Goal: Information Seeking & Learning: Learn about a topic

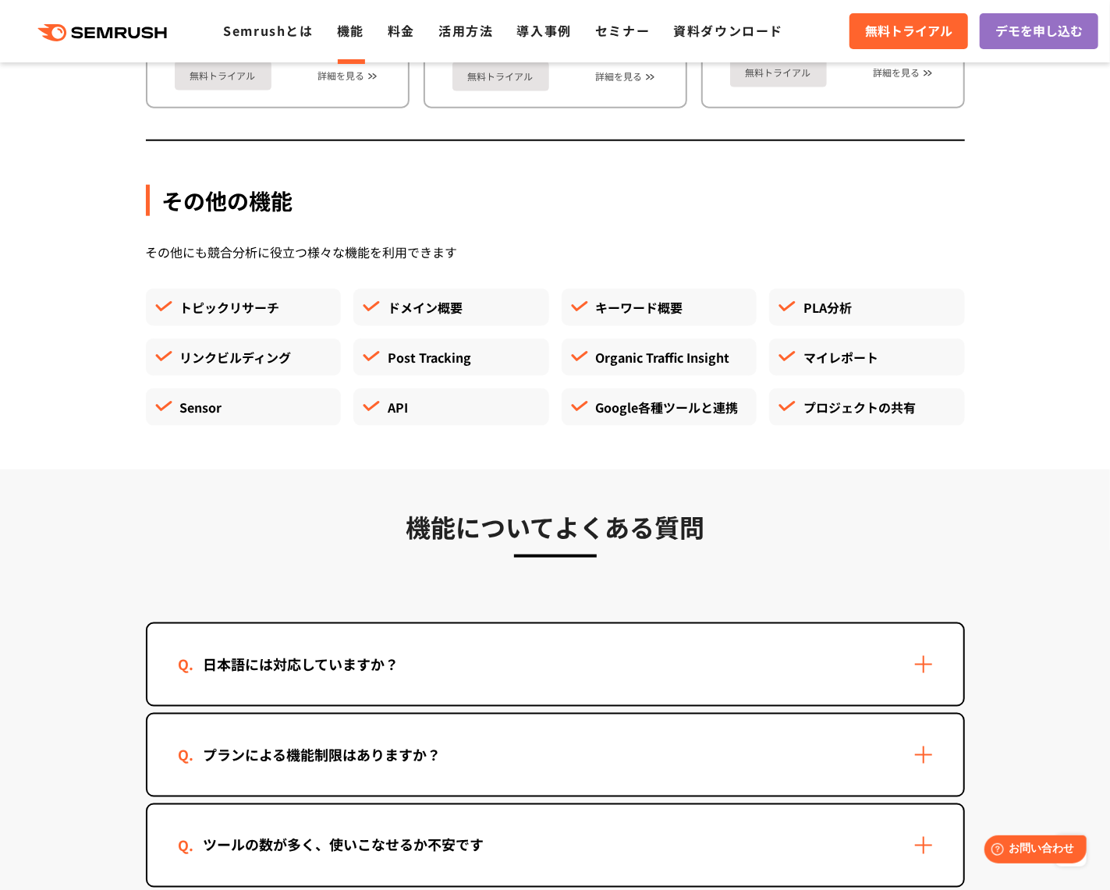
scroll to position [4206, 0]
click at [837, 288] on div "PLA分析" at bounding box center [867, 306] width 196 height 37
click at [704, 388] on div "Google各種ツールと連携" at bounding box center [659, 406] width 196 height 37
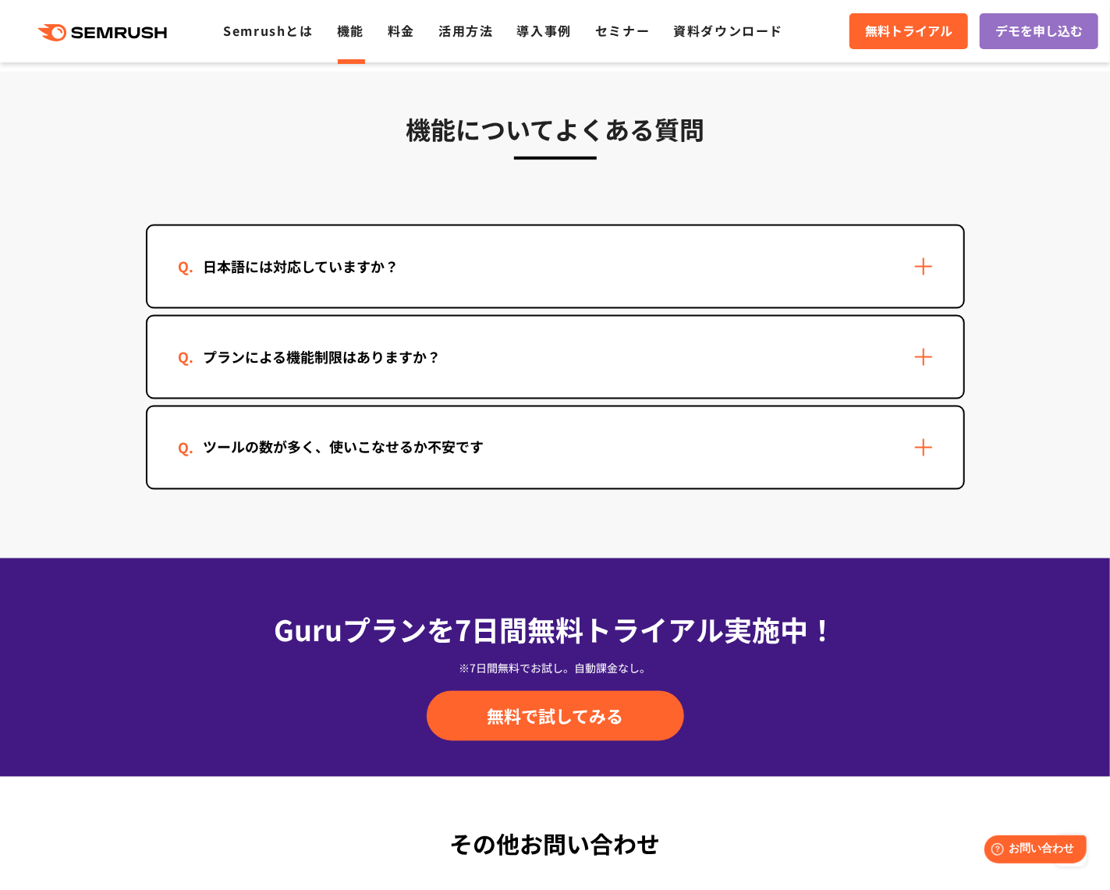
scroll to position [4689, 0]
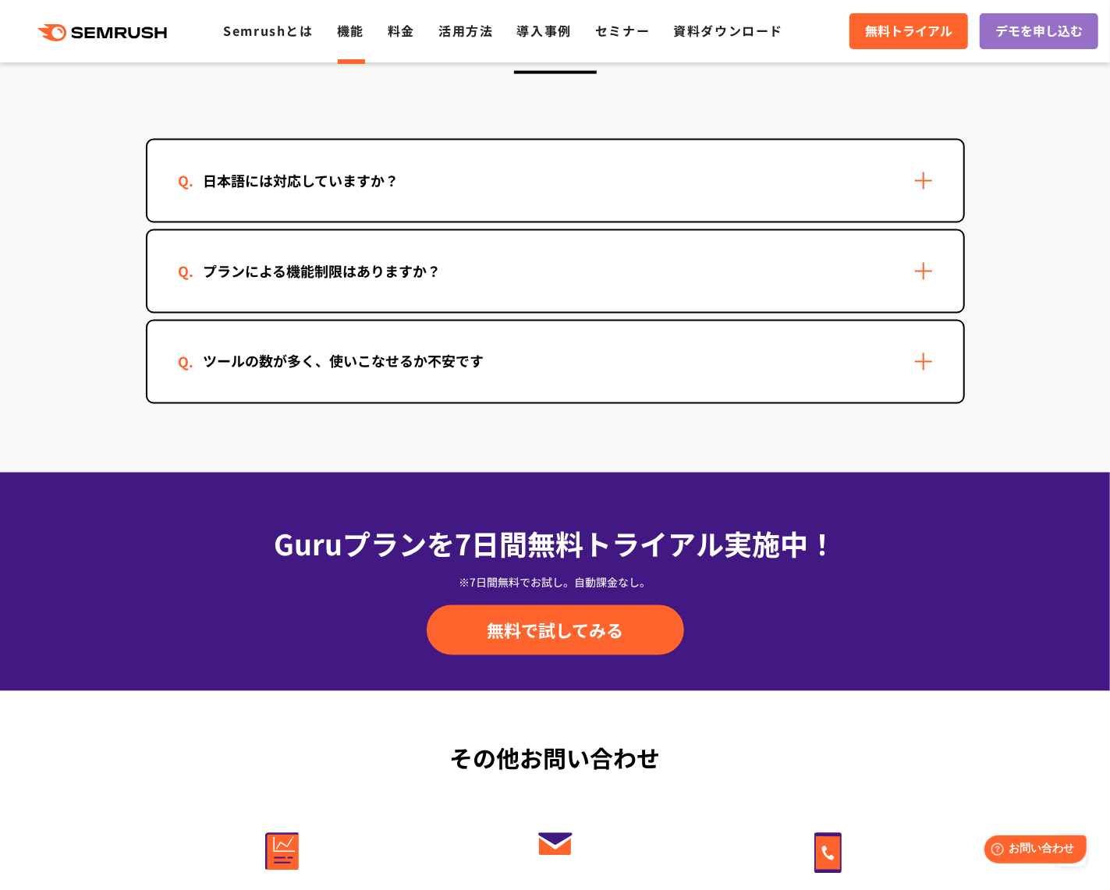
click at [680, 331] on div "ツールの数が多く、使いこなせるか不安です" at bounding box center [555, 361] width 816 height 81
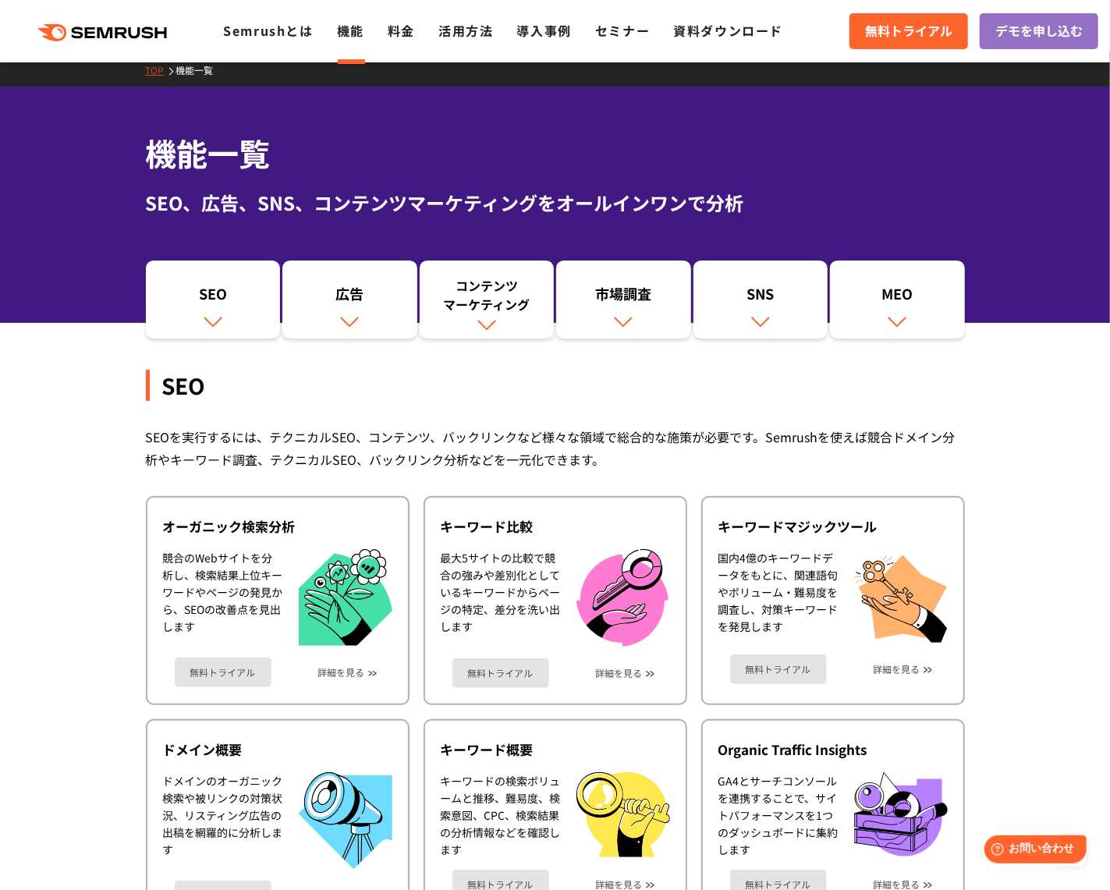
scroll to position [0, 0]
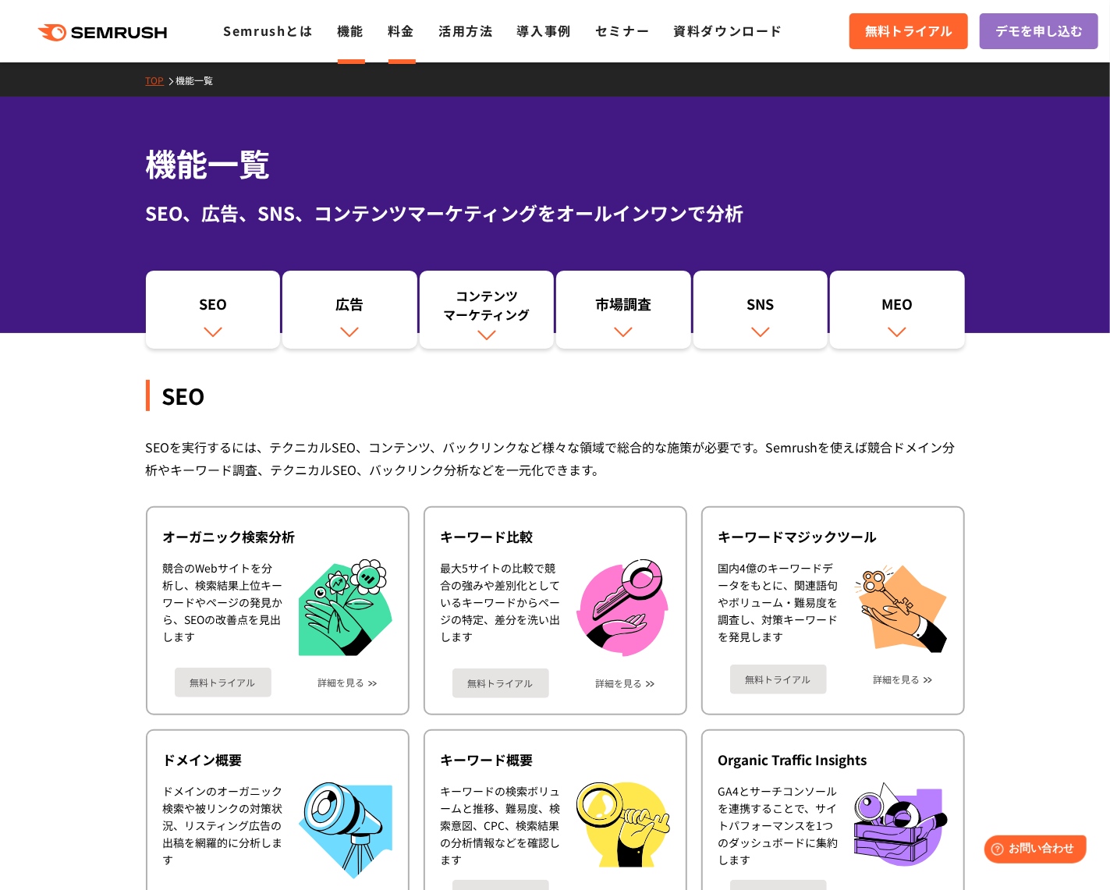
click at [406, 32] on link "料金" at bounding box center [401, 30] width 27 height 19
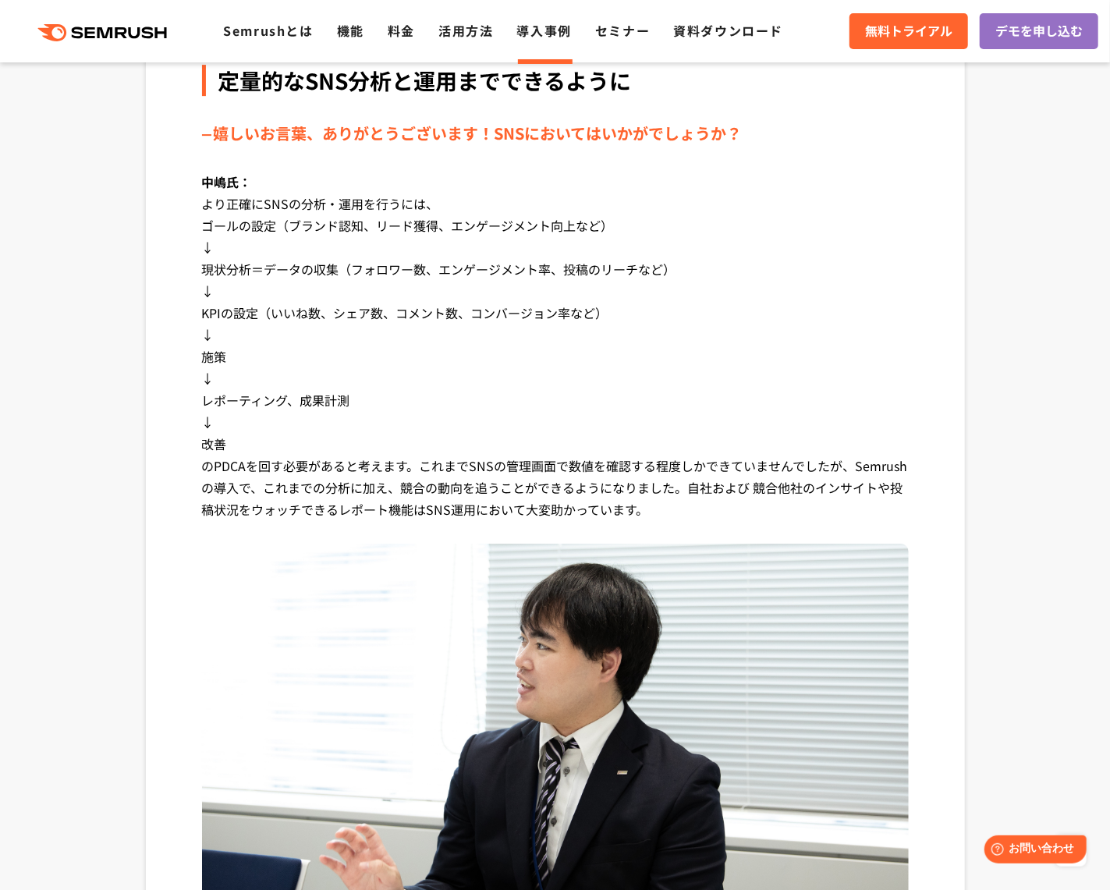
scroll to position [2757, 0]
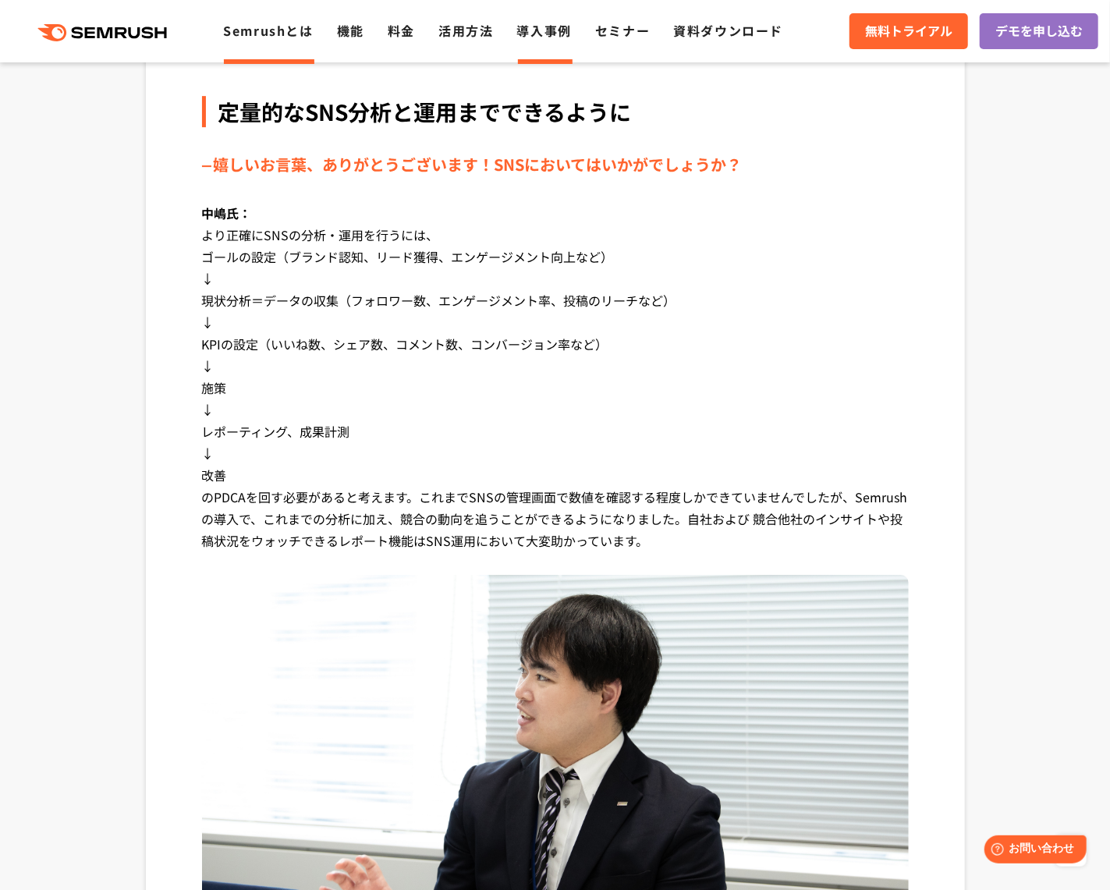
click at [250, 40] on li "Semrushとは" at bounding box center [268, 31] width 90 height 20
click at [262, 32] on link "Semrushとは" at bounding box center [268, 30] width 90 height 19
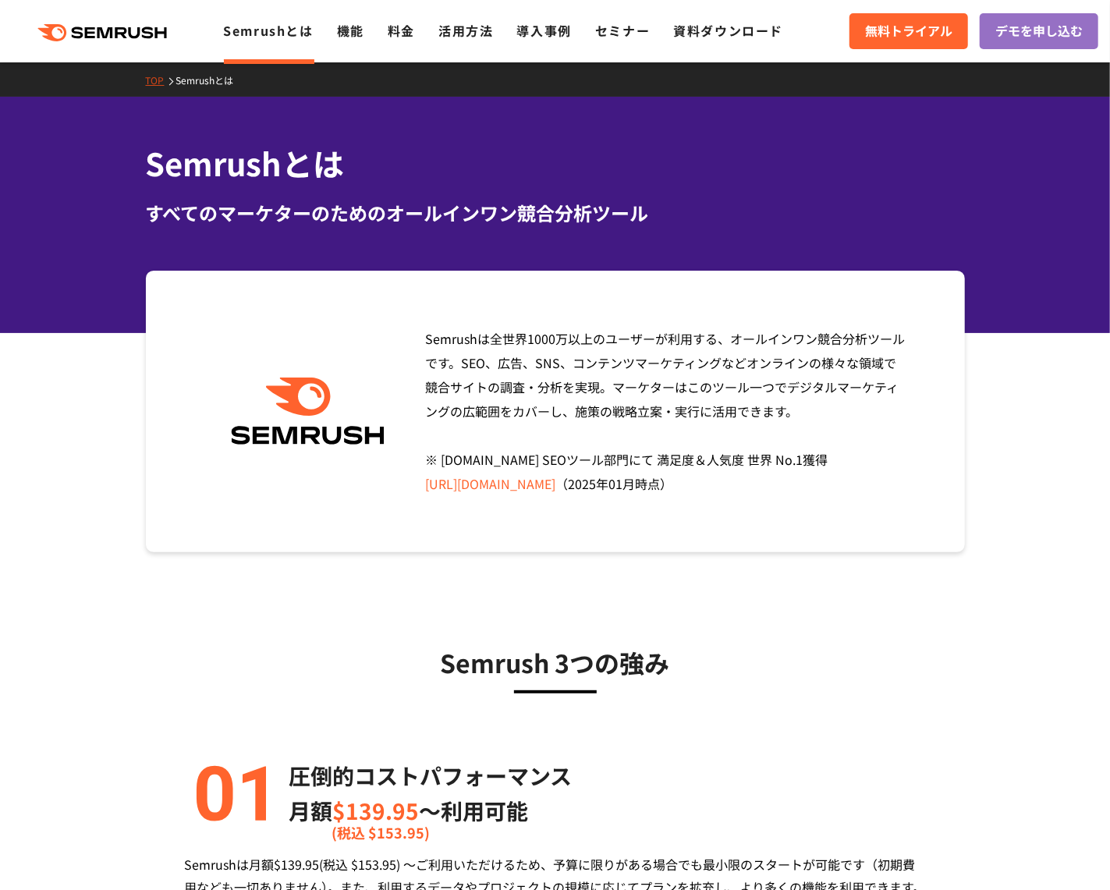
click at [621, 335] on span "Semrushは全世界[DATE]万以上のユーザーが利用する、オールインワン競合分析ツールです。SEO、広告、SNS、コンテンツマーケティングなどオンラインの…" at bounding box center [665, 411] width 480 height 164
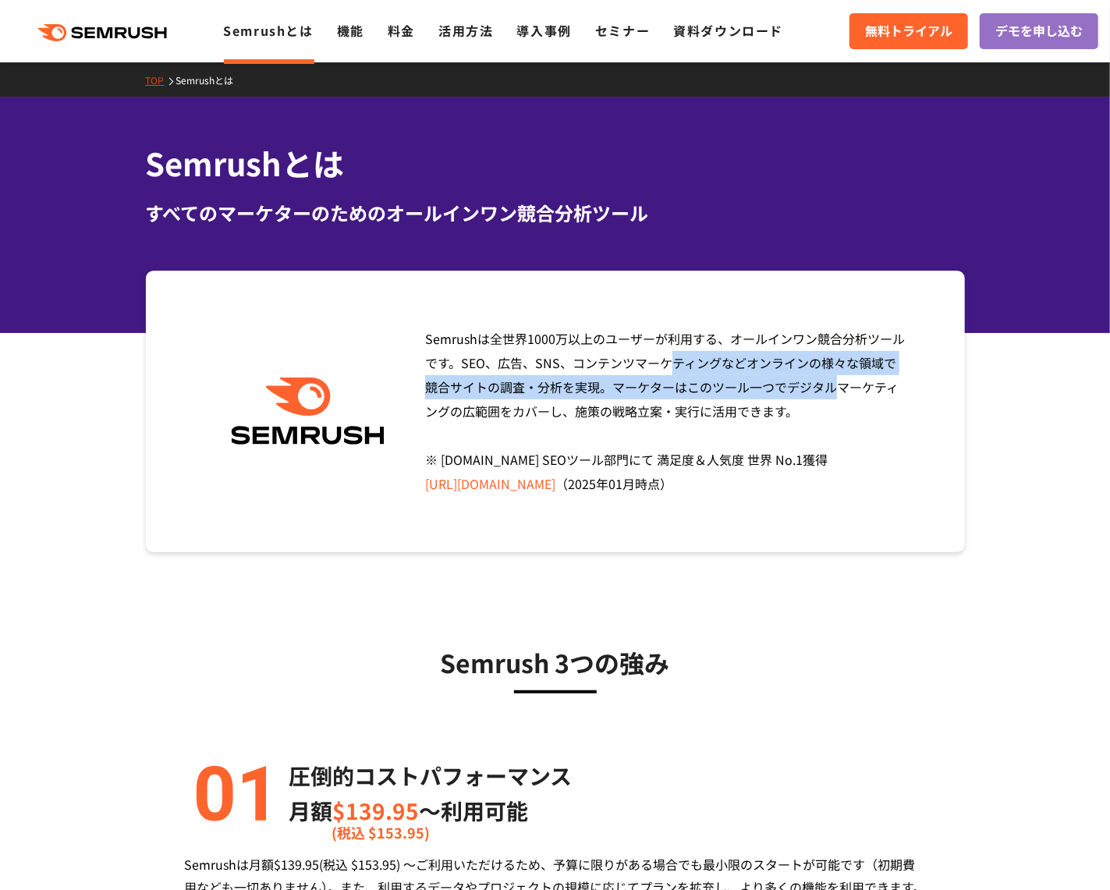
drag, startPoint x: 458, startPoint y: 361, endPoint x: 583, endPoint y: 384, distance: 126.9
click at [583, 384] on span "Semrushは全世界[DATE]万以上のユーザーが利用する、オールインワン競合分析ツールです。SEO、広告、SNS、コンテンツマーケティングなどオンラインの…" at bounding box center [665, 411] width 480 height 164
copy span "SEO、広告、SNS、コンテンツマーケティングなどオンラインの様々な領域で競合サイトの調査・分析を実現"
click at [840, 360] on span "Semrushは全世界1000万以上のユーザーが利用する、オールインワン競合分析ツールです。SEO、広告、SNS、コンテンツマーケティングなどオンラインの様々…" at bounding box center [665, 411] width 480 height 164
